Goal: Check status

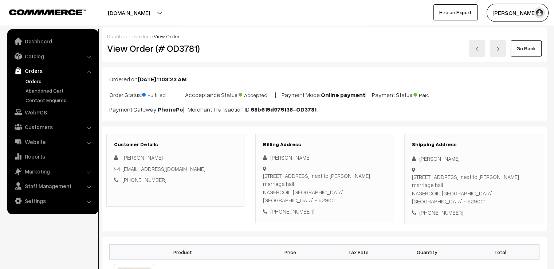
click at [140, 38] on link "orders" at bounding box center [143, 36] width 16 height 6
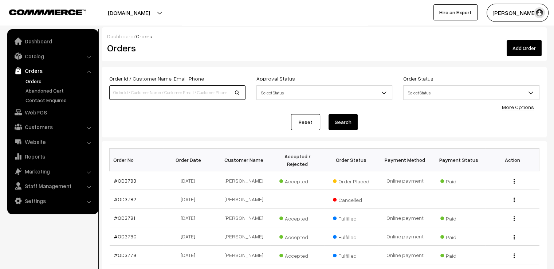
click at [154, 90] on input at bounding box center [177, 92] width 136 height 15
type input "od3771"
click at [328, 114] on button "Search" at bounding box center [342, 122] width 29 height 16
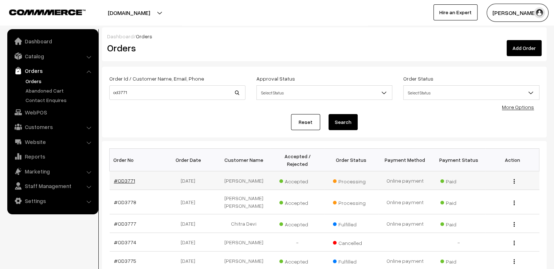
click at [128, 177] on link "#OD3771" at bounding box center [124, 180] width 21 height 6
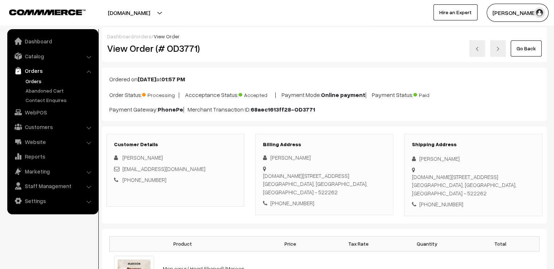
scroll to position [469, 0]
